Goal: Transaction & Acquisition: Purchase product/service

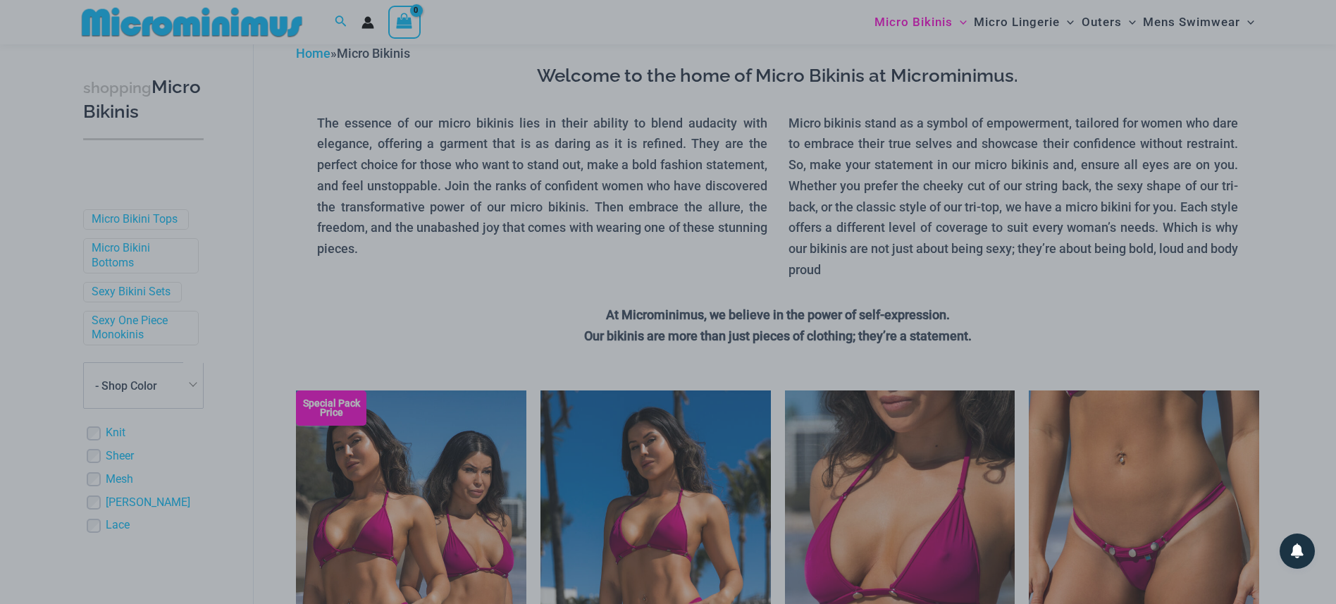
scroll to position [66, 0]
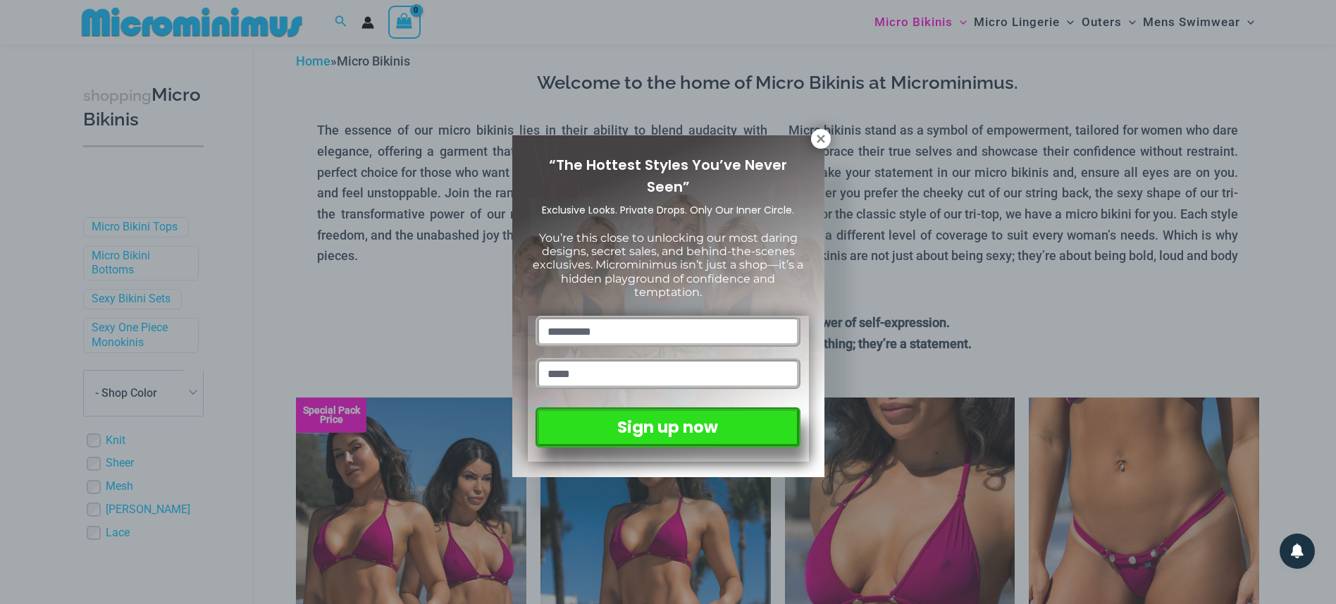
click at [322, 256] on div "“The Hottest Styles You’ve Never Seen” Exclusive Looks. Private Drops. Only Our…" at bounding box center [668, 302] width 1336 height 604
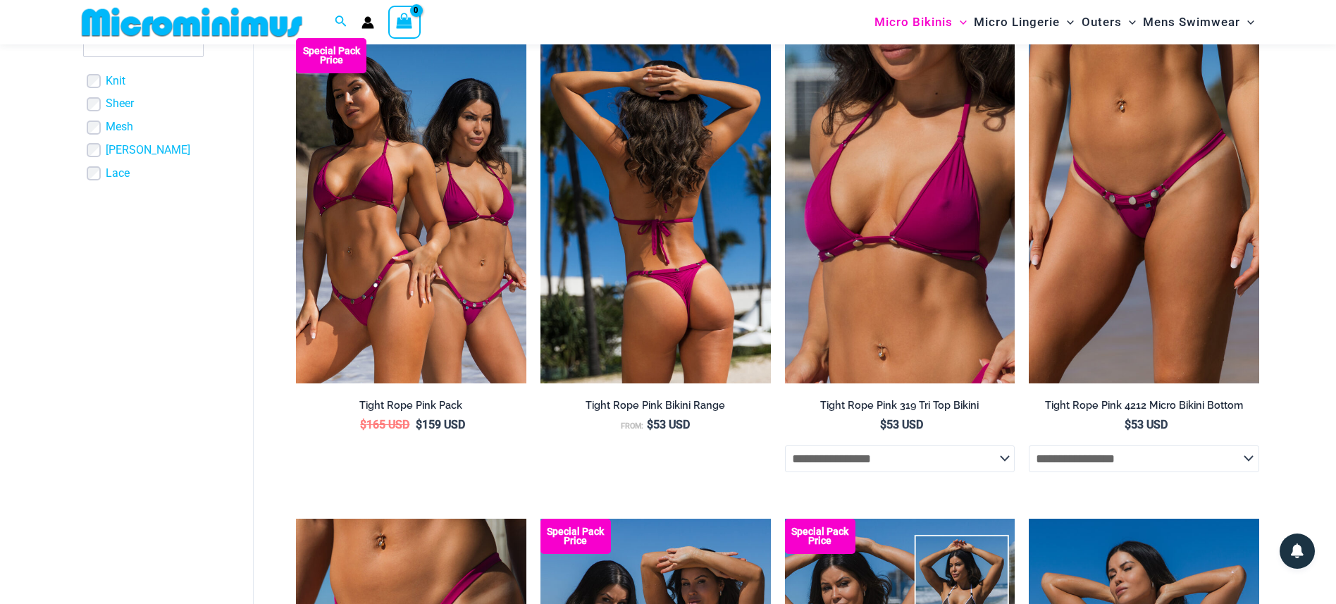
scroll to position [0, 0]
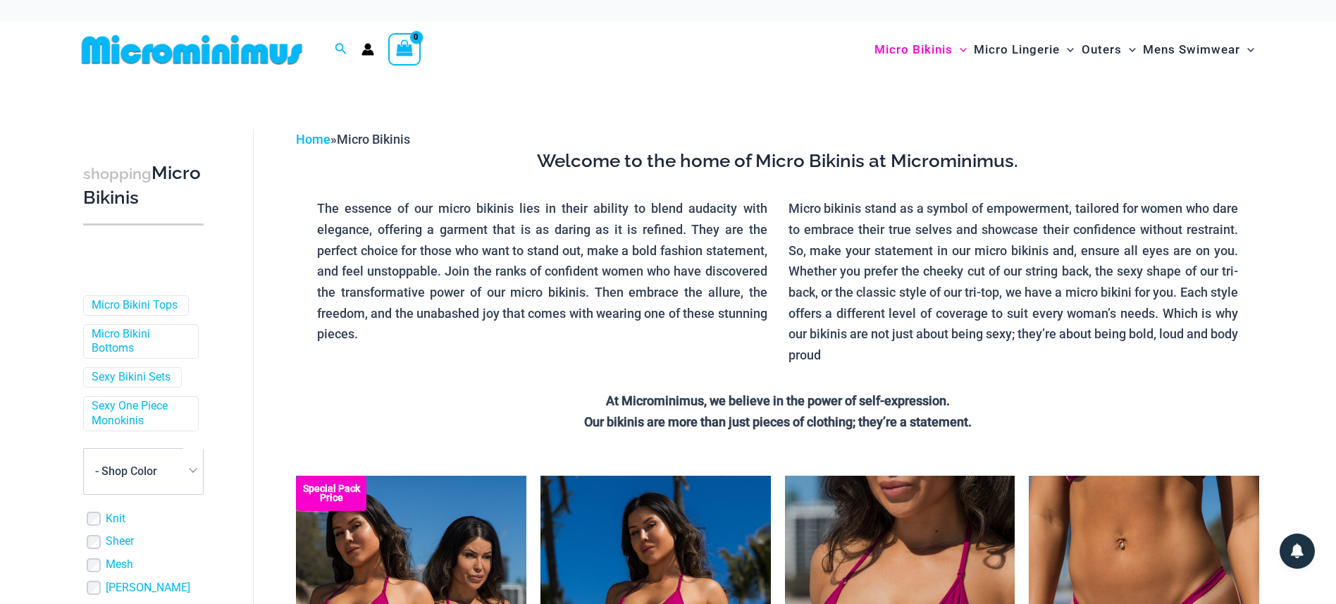
click at [202, 54] on img at bounding box center [192, 50] width 232 height 32
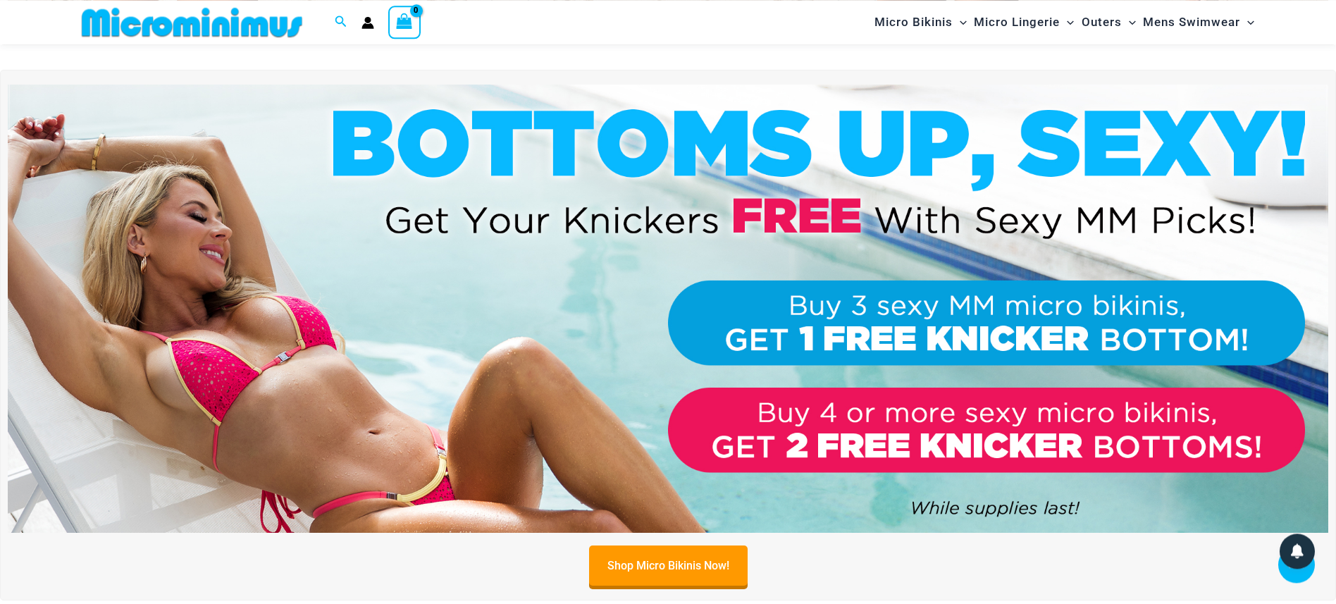
scroll to position [565, 0]
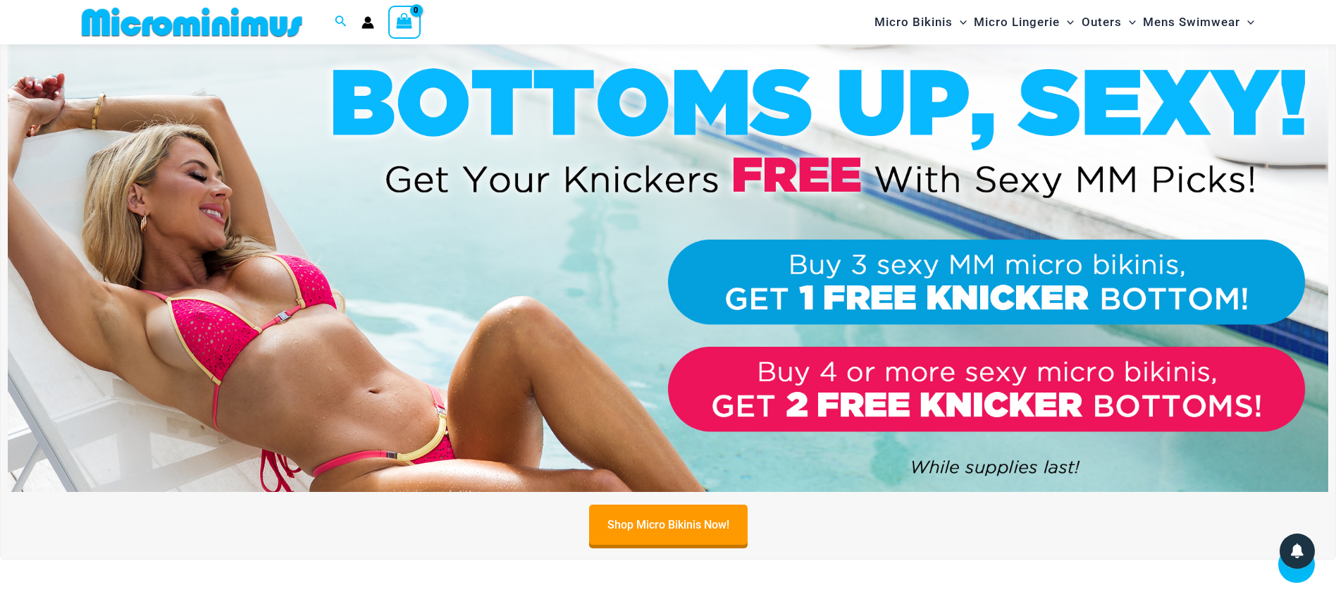
click at [893, 292] on img at bounding box center [668, 268] width 1321 height 449
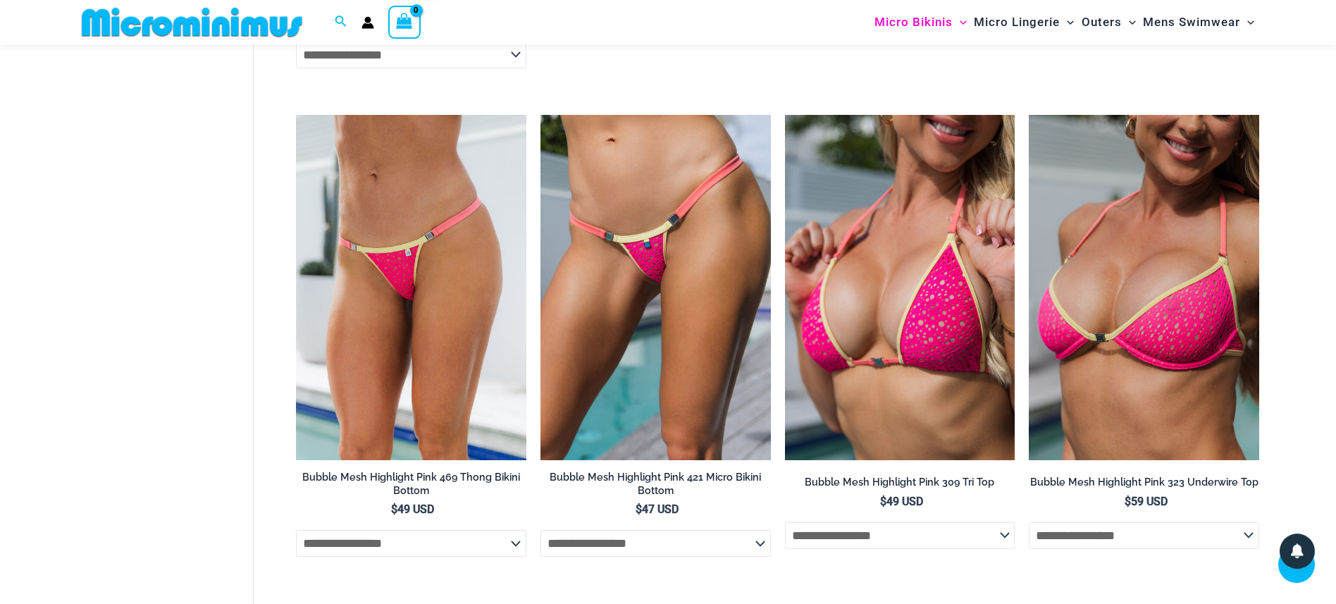
scroll to position [2296, 0]
